Goal: Information Seeking & Learning: Learn about a topic

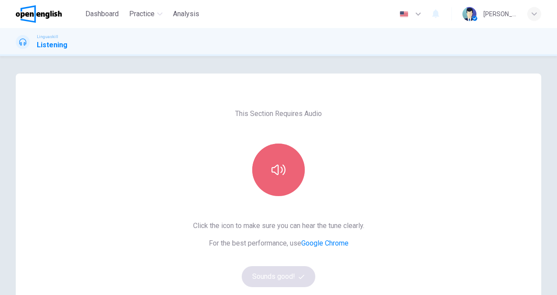
click at [279, 176] on icon "button" at bounding box center [278, 170] width 14 height 14
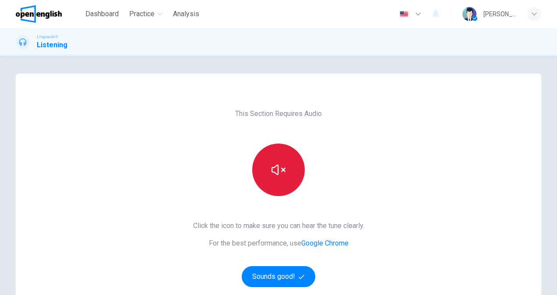
click at [279, 176] on icon "button" at bounding box center [278, 170] width 14 height 14
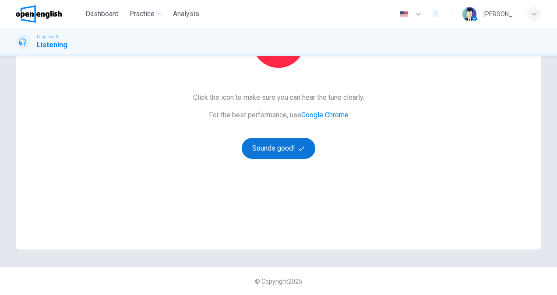
click at [275, 151] on button "Sounds good!" at bounding box center [279, 148] width 74 height 21
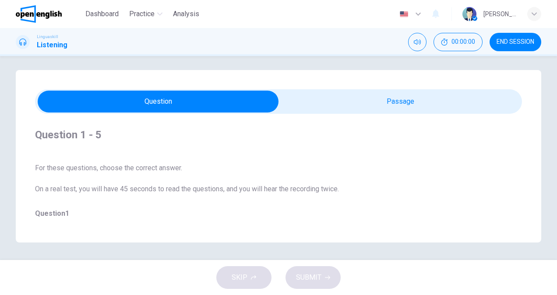
scroll to position [4, 0]
click at [337, 114] on div "Question 1 - 5 For these questions, choose the correct answer. On a real test, …" at bounding box center [278, 156] width 525 height 172
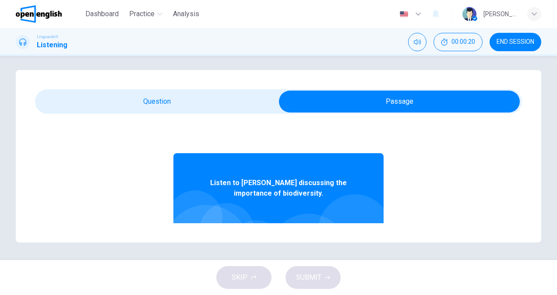
drag, startPoint x: 290, startPoint y: 196, endPoint x: 277, endPoint y: 193, distance: 13.3
click at [309, 196] on span "Listen to [PERSON_NAME] discussing the importance of biodiversity." at bounding box center [278, 188] width 153 height 21
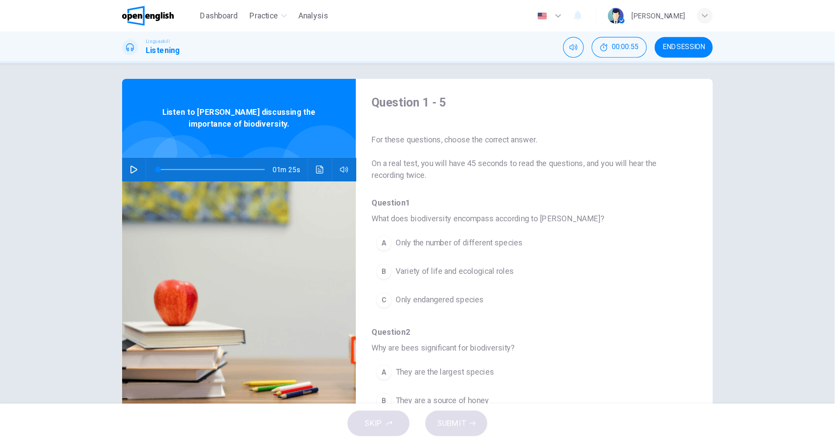
scroll to position [0, 0]
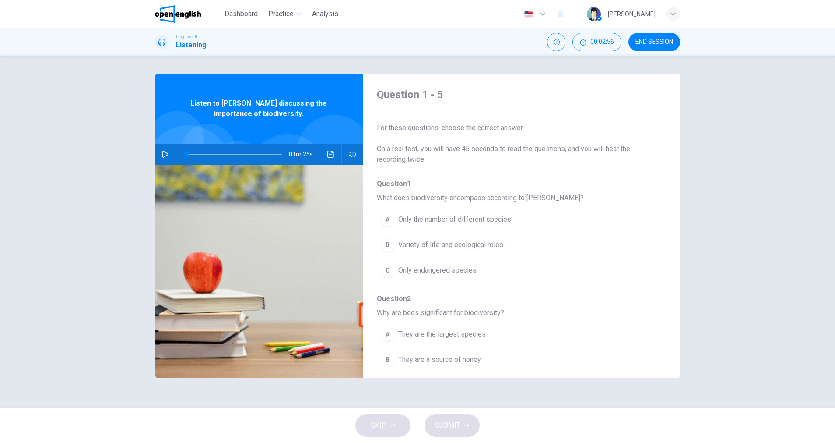
click at [166, 151] on icon "button" at bounding box center [165, 154] width 7 height 7
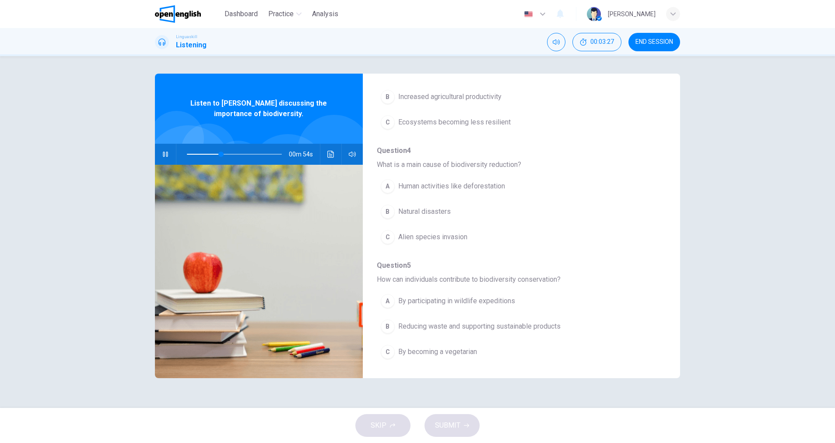
scroll to position [378, 0]
click at [556, 43] on span "END SESSION" at bounding box center [655, 42] width 38 height 7
click at [160, 152] on button "button" at bounding box center [165, 154] width 14 height 21
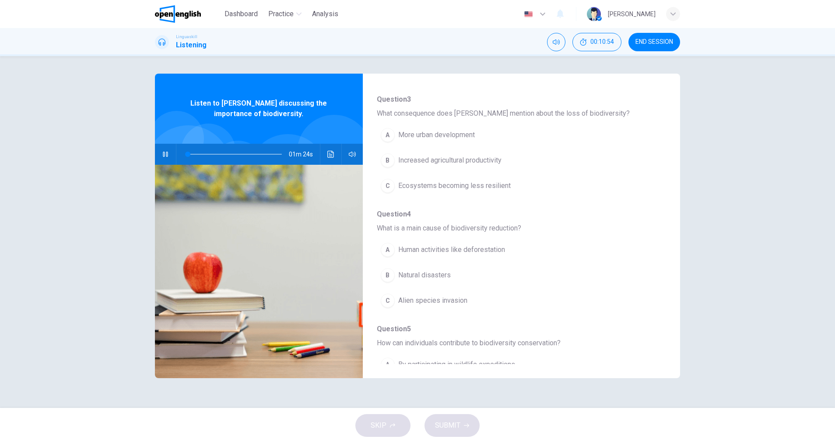
scroll to position [312, 0]
click at [392, 165] on div "B" at bounding box center [388, 162] width 14 height 14
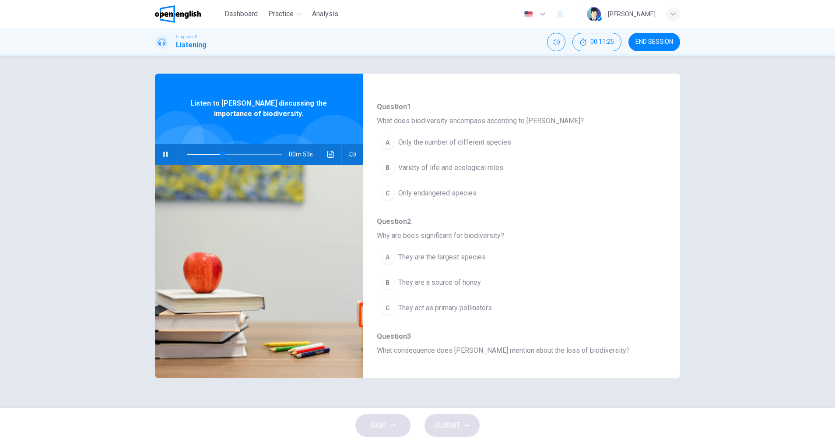
scroll to position [49, 0]
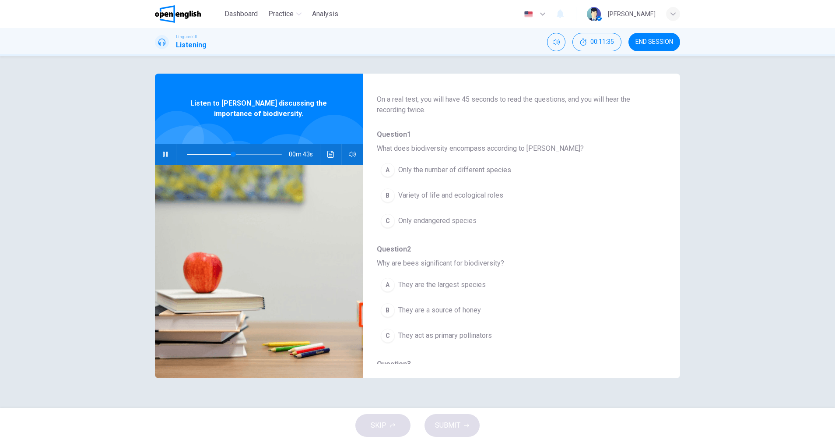
type input "**"
click at [556, 43] on span "END SESSION" at bounding box center [655, 42] width 38 height 7
